Goal: Communication & Community: Answer question/provide support

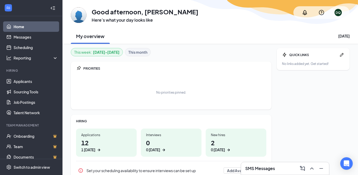
click at [306, 163] on div "SMS Messages" at bounding box center [285, 168] width 88 height 12
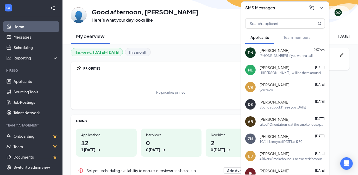
click at [268, 54] on div "[PHONE_NUMBER] if you wanna call" at bounding box center [286, 55] width 53 height 4
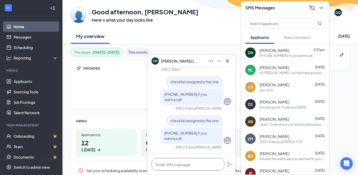
click at [169, 163] on textarea at bounding box center [188, 164] width 73 height 12
type textarea "did you find it?"
click at [227, 164] on icon "Plane" at bounding box center [230, 164] width 6 height 6
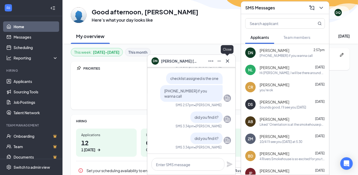
click at [228, 61] on icon "Cross" at bounding box center [227, 61] width 6 height 6
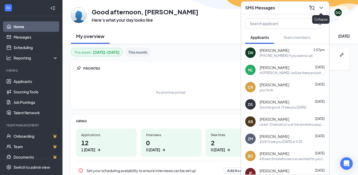
click at [320, 7] on icon "ChevronDown" at bounding box center [321, 8] width 6 height 6
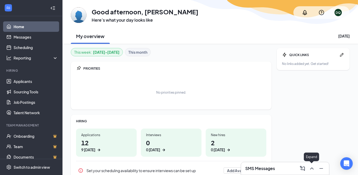
click at [313, 167] on icon "ChevronUp" at bounding box center [312, 168] width 6 height 6
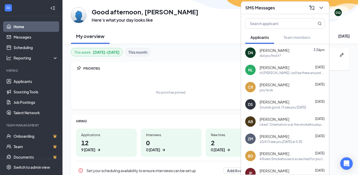
click at [273, 48] on span "[PERSON_NAME]" at bounding box center [275, 50] width 30 height 5
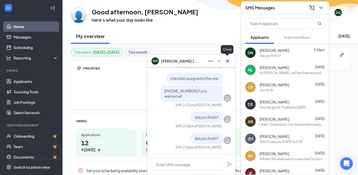
click at [229, 61] on icon "Cross" at bounding box center [227, 61] width 6 height 6
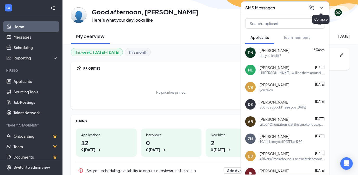
click at [322, 5] on icon "ChevronDown" at bounding box center [321, 8] width 6 height 6
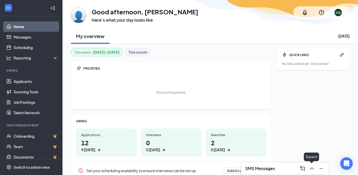
click at [310, 168] on icon "ChevronUp" at bounding box center [312, 168] width 6 height 6
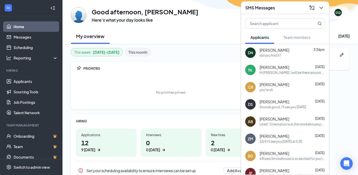
click at [208, 48] on div "This week : [DATE] - [DATE] This month" at bounding box center [171, 52] width 201 height 8
click at [321, 5] on icon "ChevronDown" at bounding box center [321, 8] width 6 height 6
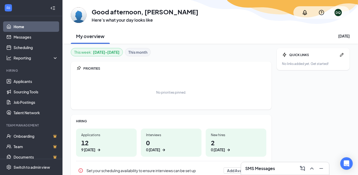
click at [216, 29] on div "My overview [DATE]" at bounding box center [210, 36] width 279 height 16
